Goal: Information Seeking & Learning: Learn about a topic

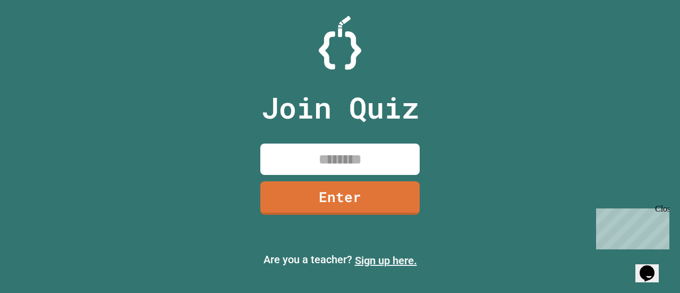
click at [379, 258] on link "Sign up here." at bounding box center [386, 260] width 62 height 13
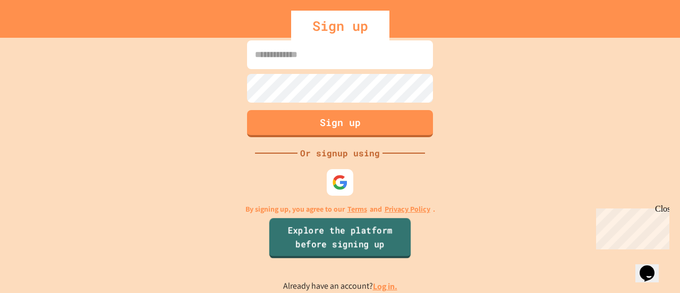
click at [339, 232] on link "Explore the platform before signing up" at bounding box center [339, 238] width 141 height 40
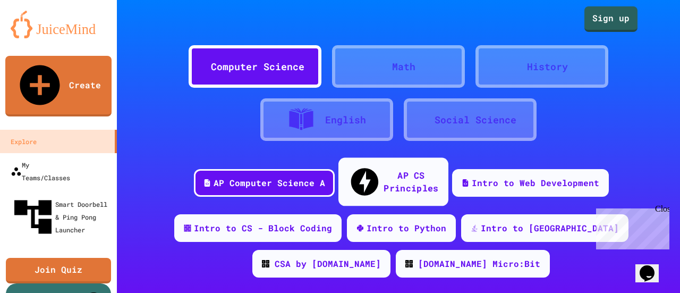
click at [349, 178] on div "AP CS Principles" at bounding box center [393, 182] width 110 height 48
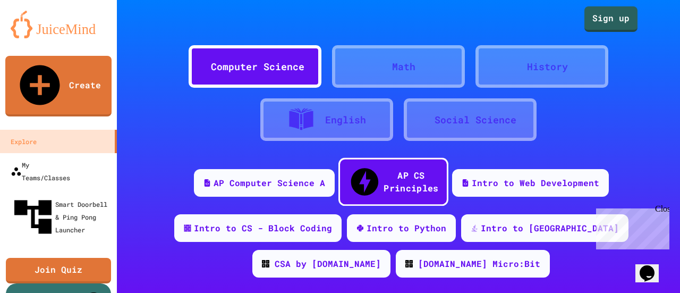
click at [349, 178] on div "AP CS Principles" at bounding box center [393, 182] width 110 height 48
